Goal: Transaction & Acquisition: Purchase product/service

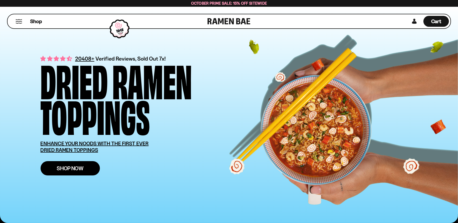
click at [94, 166] on link "Shop Now" at bounding box center [70, 168] width 59 height 14
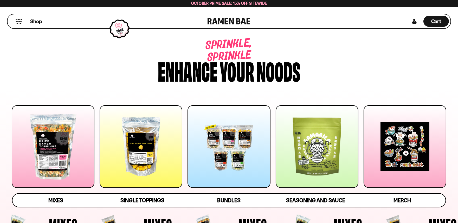
click at [161, 72] on div "Enhance" at bounding box center [187, 70] width 59 height 25
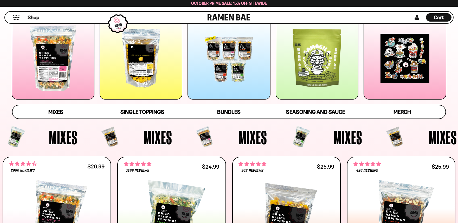
click at [148, 70] on div at bounding box center [141, 58] width 83 height 83
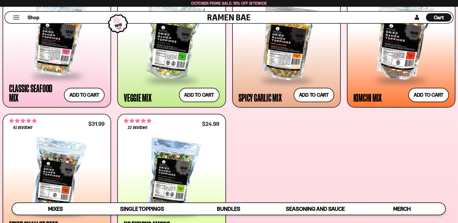
scroll to position [550, 0]
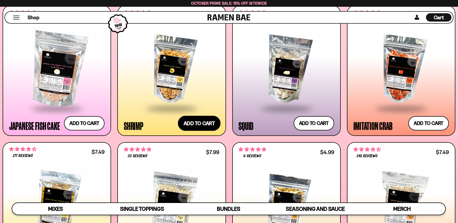
click at [204, 127] on button "Add to cart Add ― Regular price $13.99 Regular price Sale price $13.99 Unit pri…" at bounding box center [199, 123] width 43 height 15
click at [202, 126] on button "Add to cart Add ― Regular price $13.99 Regular price Sale price $13.99 Unit pri…" at bounding box center [199, 123] width 43 height 15
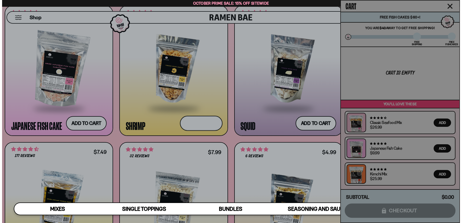
scroll to position [554, 0]
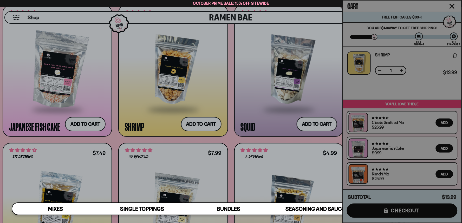
click at [204, 72] on div at bounding box center [231, 111] width 462 height 223
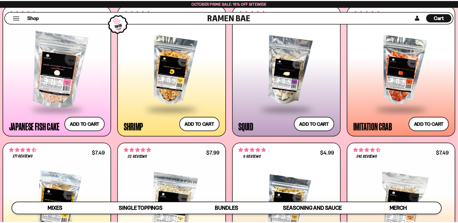
scroll to position [550, 0]
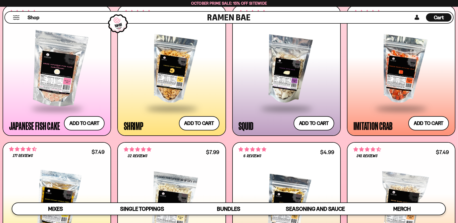
click at [177, 72] on div at bounding box center [171, 70] width 95 height 76
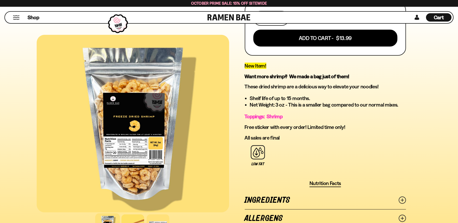
scroll to position [263, 0]
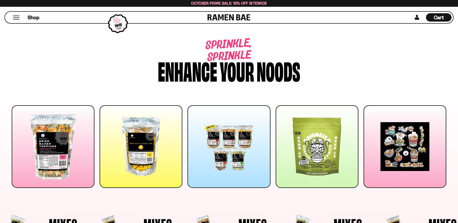
scroll to position [550, 0]
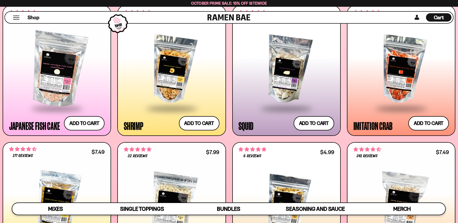
scroll to position [707, 0]
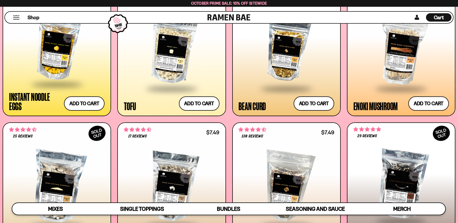
click at [282, 50] on div at bounding box center [286, 50] width 95 height 76
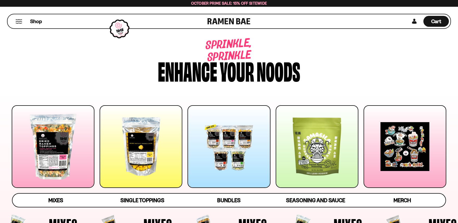
scroll to position [707, 0]
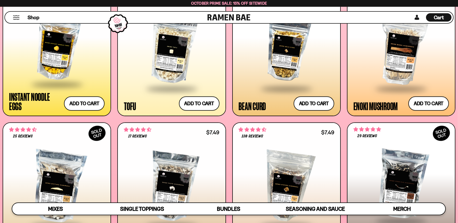
drag, startPoint x: 0, startPoint y: 0, endPoint x: 161, endPoint y: 76, distance: 177.8
click at [161, 76] on div at bounding box center [171, 50] width 95 height 76
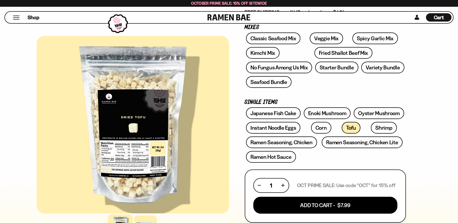
scroll to position [108, 0]
